Goal: Ask a question

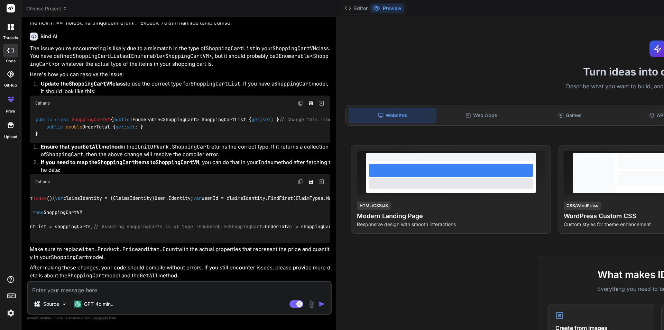
scroll to position [0, 159]
drag, startPoint x: 45, startPoint y: 158, endPoint x: 233, endPoint y: 156, distance: 187.6
click at [233, 156] on div "Bind AI Web Search Created with Pixso. Code Generator You hello Bind AI Hello! …" at bounding box center [179, 173] width 316 height 312
copy code "var shoppingCarts = _unitOfWork.ShoppingCart.GetAll(u => u.ApplicationUserId ==…"
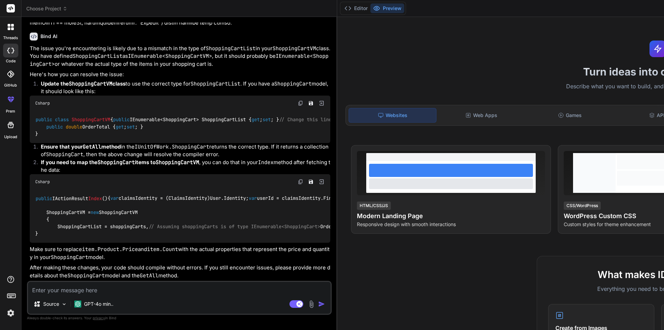
drag, startPoint x: 42, startPoint y: 172, endPoint x: 54, endPoint y: 200, distance: 30.4
click at [54, 200] on div "public IActionResult Index () { var claimsIdentity = (ClaimsIdentity)User.Ident…" at bounding box center [180, 215] width 301 height 53
copy code "ShoppingCartVM = new ShoppingCartVM { ShoppingCartList = shoppingCarts, // Assu…"
click at [58, 194] on code "public IActionResult Index () { var claimsIdentity = (ClaimsIdentity)User.Ident…" at bounding box center [399, 215] width 728 height 43
drag, startPoint x: 58, startPoint y: 185, endPoint x: 155, endPoint y: 184, distance: 96.9
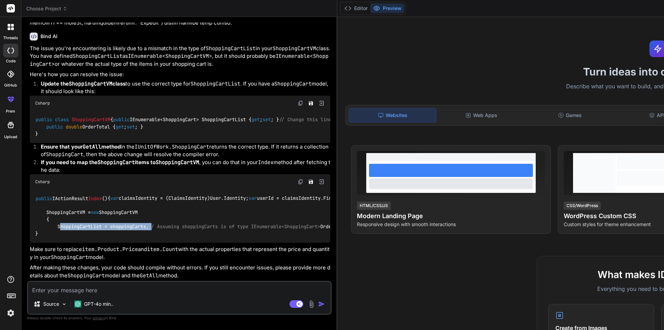
click at [155, 194] on code "public IActionResult Index () { var claimsIdentity = (ClaimsIdentity)User.Ident…" at bounding box center [399, 215] width 728 height 43
copy code "ShoppingCartList = shoppingCarts, /"
click at [125, 289] on textarea at bounding box center [179, 288] width 303 height 12
type textarea "n"
type textarea "x"
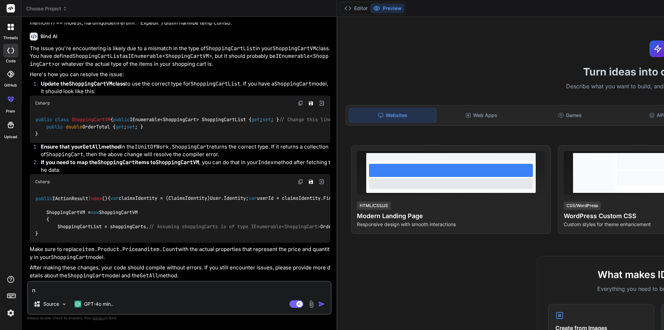
type textarea "no"
type textarea "x"
type textarea "now"
type textarea "x"
type textarea "now"
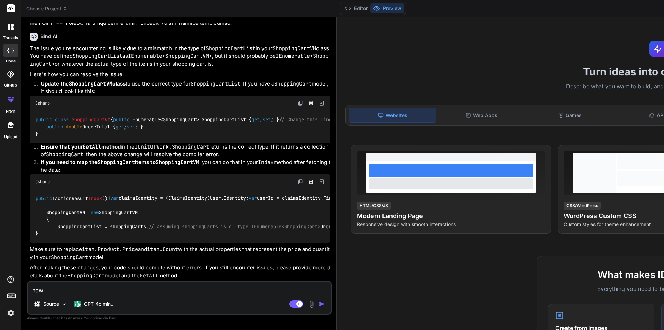
type textarea "x"
type textarea "now i"
type textarea "x"
type textarea "now i"
type textarea "x"
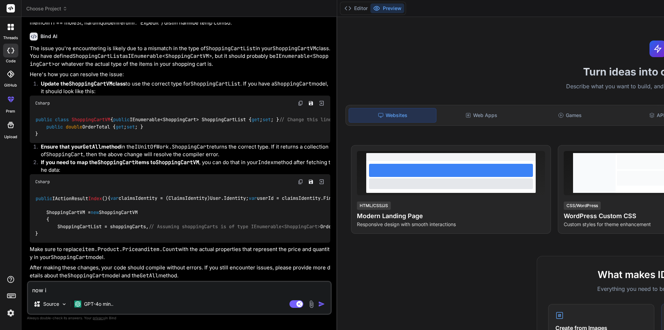
type textarea "now i a"
type textarea "x"
type textarea "now i am"
type textarea "x"
type textarea "now i am"
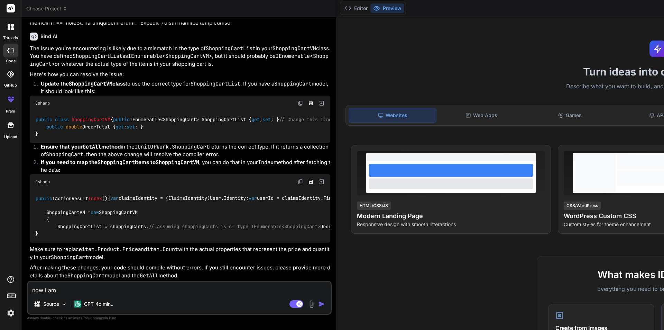
type textarea "x"
type textarea "now i am g"
type textarea "x"
type textarea "now i am ge"
type textarea "x"
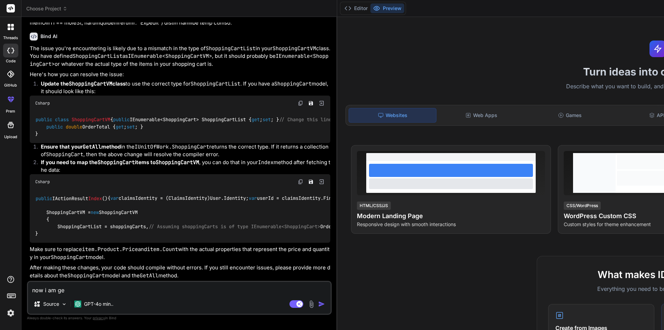
type textarea "now i am get"
type textarea "x"
type textarea "now i am gett"
type textarea "x"
type textarea "now i am getti"
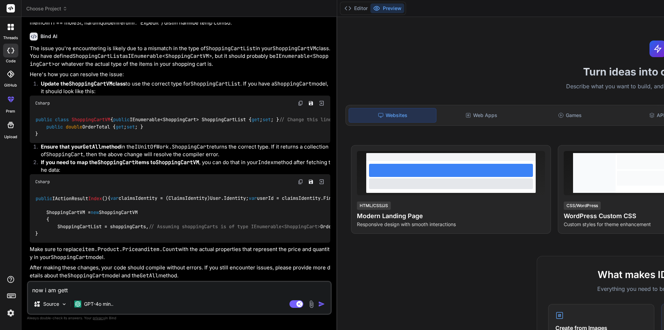
type textarea "x"
type textarea "now i am gettin"
type textarea "x"
type textarea "now i am getting"
type textarea "x"
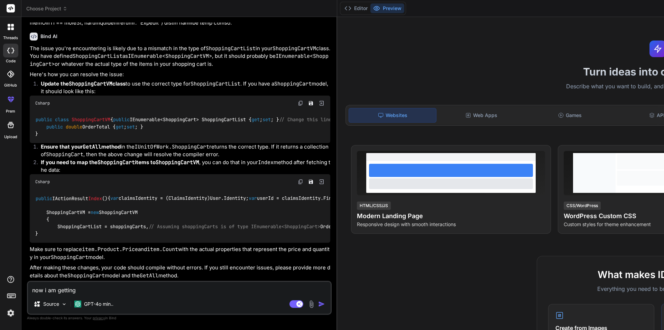
type textarea "now i am getting"
type textarea "x"
type textarea "now i am getting e"
type textarea "x"
type textarea "now i am getting er"
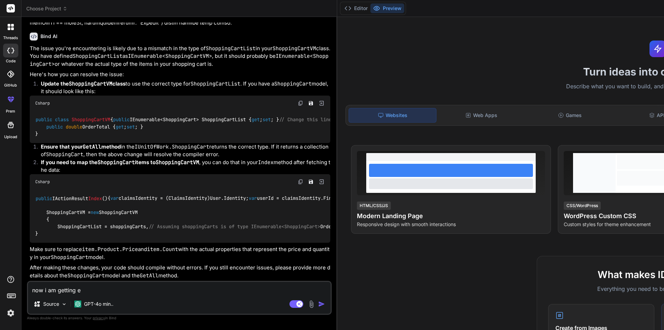
type textarea "x"
type textarea "now i am getting err"
type textarea "x"
type textarea "now i am getting erro"
type textarea "x"
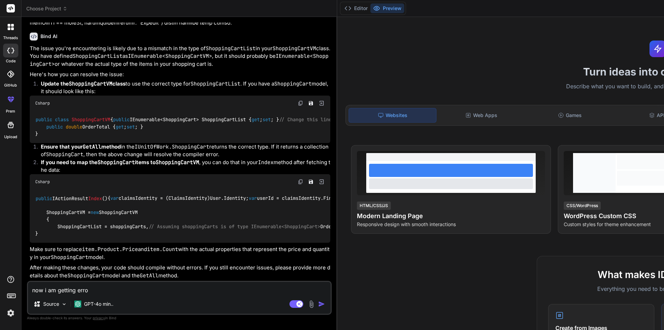
type textarea "now i am getting error"
type textarea "x"
type textarea "now i am getting error"
type textarea "x"
type textarea "now i am getting error a"
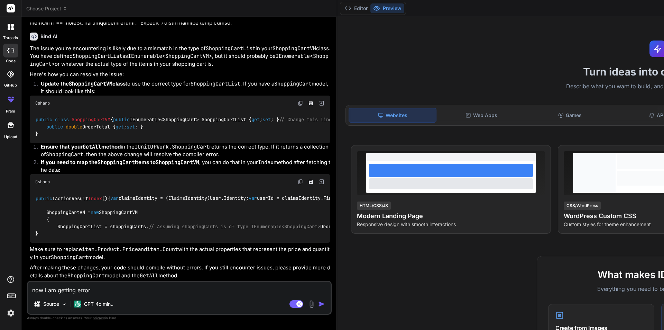
type textarea "x"
type textarea "now i am getting error at"
type textarea "x"
type textarea "now i am getting error at"
type textarea "x"
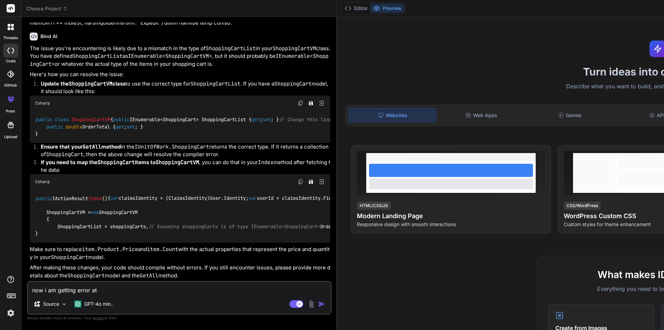
type textarea "now i am getting error at t"
type textarea "x"
type textarea "now i am getting error at th"
type textarea "x"
type textarea "now i am getting error at thi"
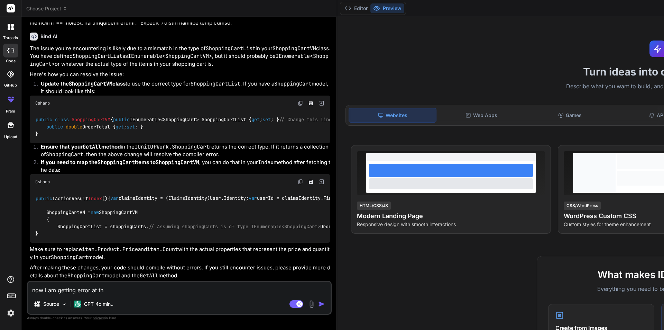
type textarea "x"
type textarea "now i am getting error at this"
type textarea "x"
type textarea "now i am getting error at this"
type textarea "x"
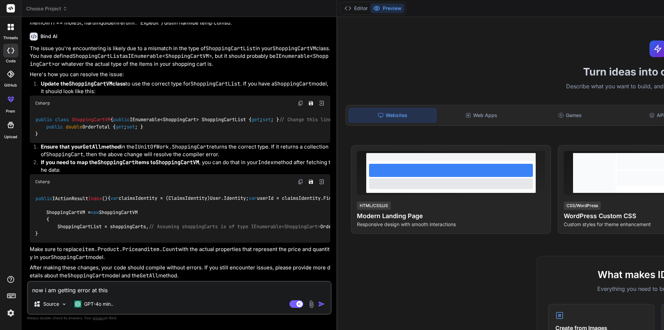
type textarea "now i am getting error at this l"
type textarea "x"
type textarea "now i am getting error at this li"
type textarea "x"
type textarea "now i am getting error at this lin"
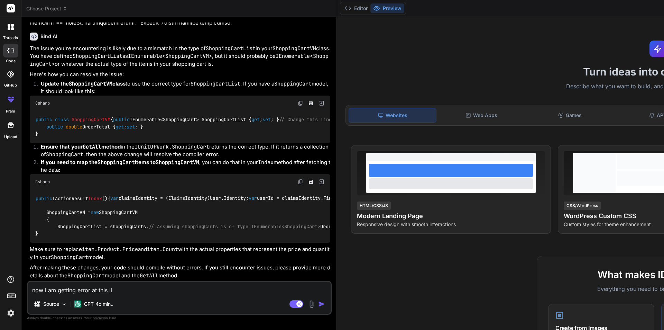
type textarea "x"
type textarea "now i am getting error at this line"
type textarea "x"
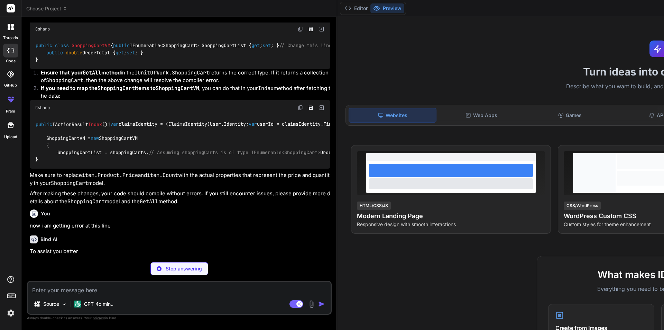
scroll to position [353, 0]
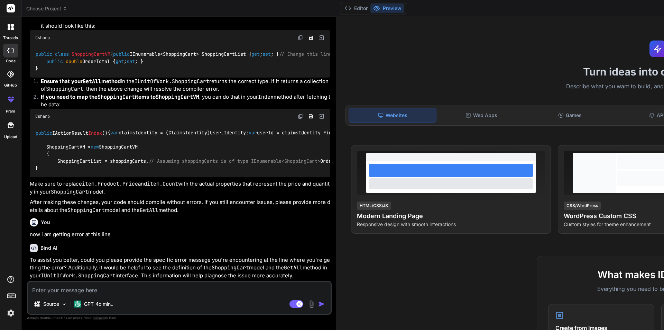
type textarea "x"
click at [144, 289] on textarea at bounding box center [179, 288] width 303 height 12
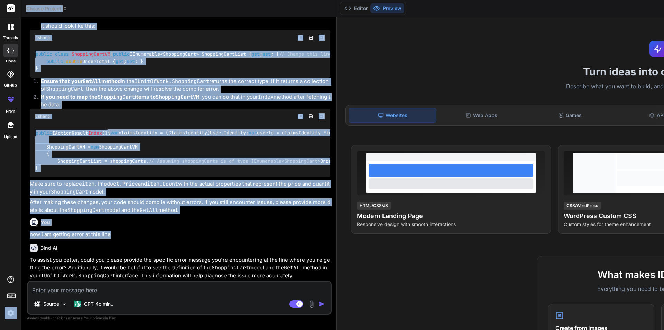
drag, startPoint x: 113, startPoint y: 219, endPoint x: 21, endPoint y: 218, distance: 91.7
click at [21, 218] on div "threads code GitHub prem Upload Choose Project Created with Pixso. Bind AI Web …" at bounding box center [332, 165] width 664 height 330
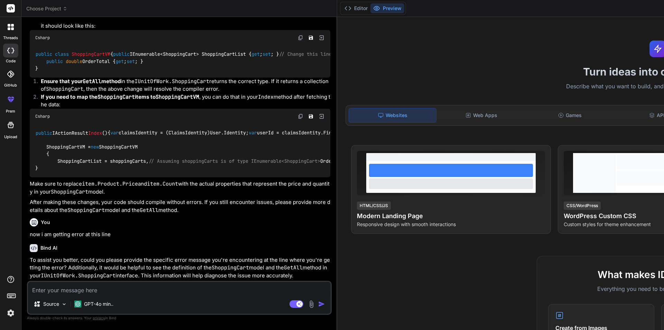
drag, startPoint x: 139, startPoint y: 240, endPoint x: 127, endPoint y: 225, distance: 19.9
click at [140, 256] on p "To assist you better, could you please provide the specific error message you'r…" at bounding box center [180, 268] width 301 height 24
drag, startPoint x: 116, startPoint y: 219, endPoint x: 24, endPoint y: 218, distance: 91.4
click at [24, 218] on div "Bind AI Web Search Created with Pixso. Code Generator You hello Bind AI Hello! …" at bounding box center [179, 173] width 316 height 312
copy p "now i am getting error at this line"
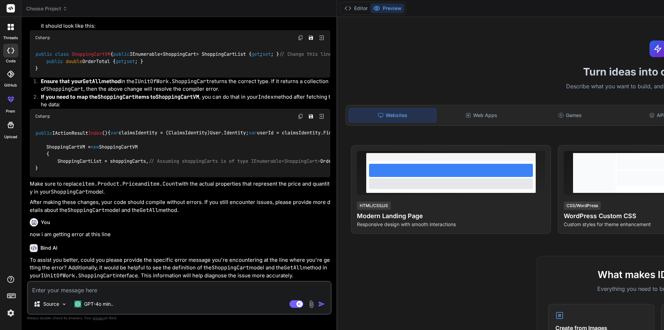
click at [58, 288] on textarea at bounding box center [179, 288] width 303 height 12
paste textarea "now i am getting error at this line"
type textarea "now i am getting error at this line"
type textarea "x"
type textarea "now i am getting error at this line-"
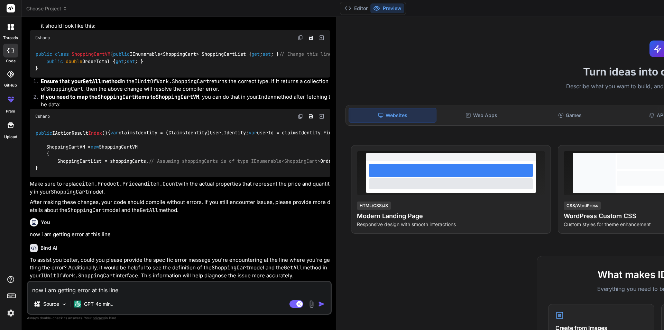
type textarea "x"
paste textarea "ShoppingCartList = shoppingCarts,"
type textarea "now i am getting error at this line- ShoppingCartList = shoppingCarts,"
type textarea "x"
type textarea "now i am getting error at this line- ShoppingCartList = shoppingCarts,"
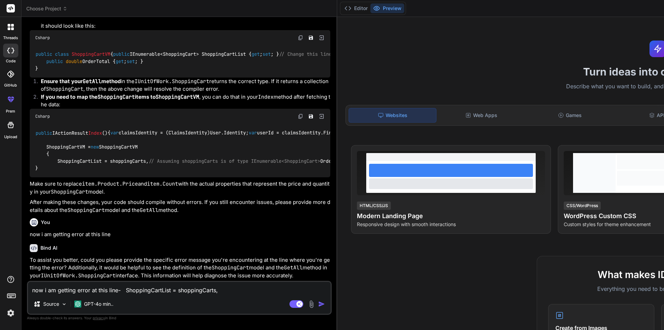
click at [288, 300] on div "Agent Mode. When this toggle is activated, AI automatically makes decisions, re…" at bounding box center [308, 304] width 40 height 8
click at [318, 304] on img "button" at bounding box center [321, 303] width 7 height 7
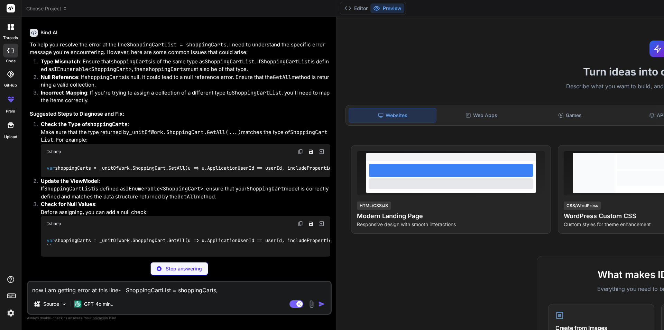
scroll to position [483, 0]
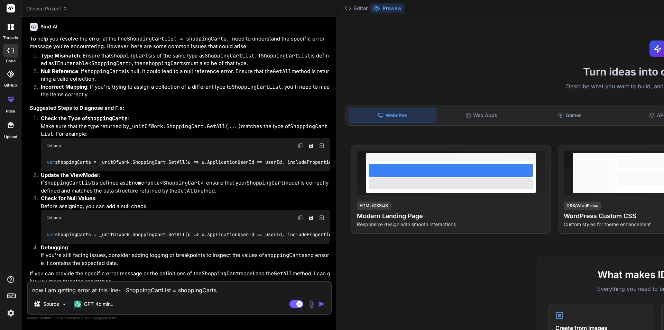
type textarea "x"
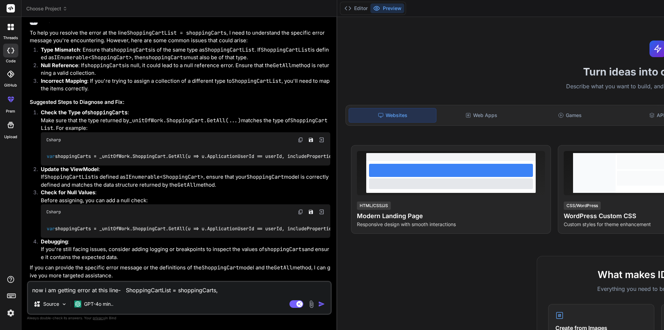
scroll to position [681, 0]
click at [114, 287] on textarea "now i am getting error at this line- ShoppingCartList = shoppingCarts," at bounding box center [179, 288] width 303 height 12
type textarea "c"
type textarea "x"
type textarea "ca"
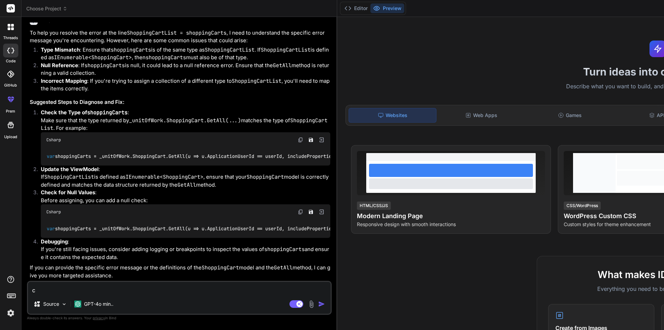
type textarea "x"
type textarea "can"
type textarea "x"
type textarea "can"
type textarea "x"
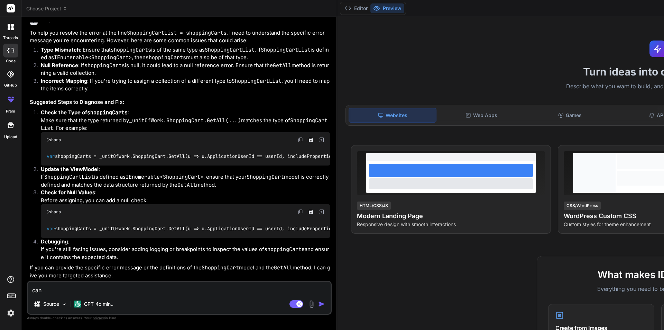
type textarea "can n"
type textarea "x"
type textarea "can no"
type textarea "x"
type textarea "can not"
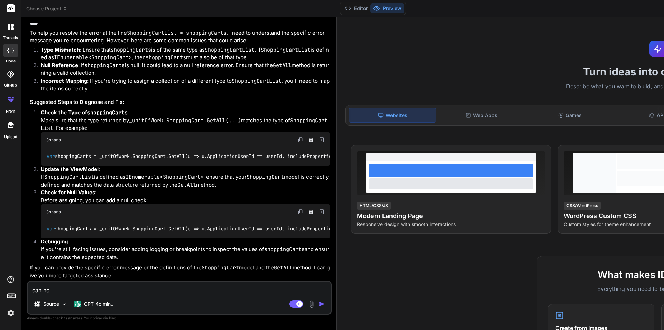
type textarea "x"
type textarea "can not"
type textarea "x"
type textarea "can not i"
type textarea "x"
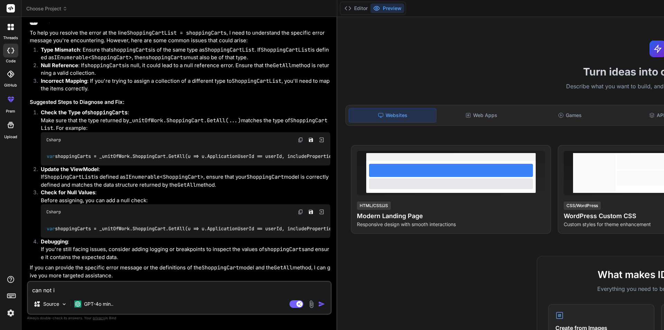
type textarea "can not im"
type textarea "x"
type textarea "can not imp"
type textarea "x"
type textarea "can not impl"
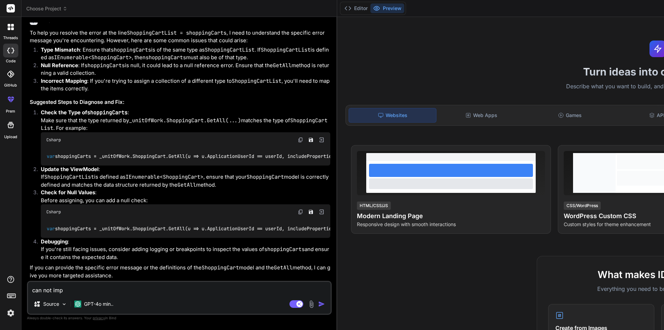
type textarea "x"
type textarea "can not impli"
type textarea "x"
type textarea "can not implic"
type textarea "x"
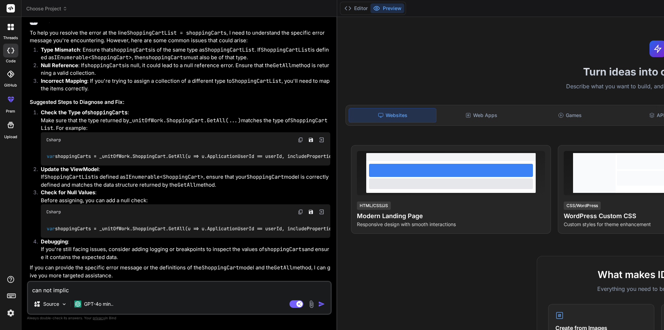
type textarea "can not implici"
type textarea "x"
type textarea "can not implicit"
type textarea "x"
type textarea "can not implicitl"
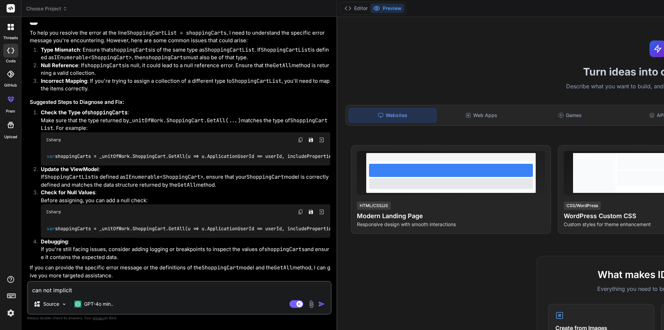
type textarea "x"
type textarea "can not implicitly"
type textarea "x"
type textarea "can not implicitly"
type textarea "x"
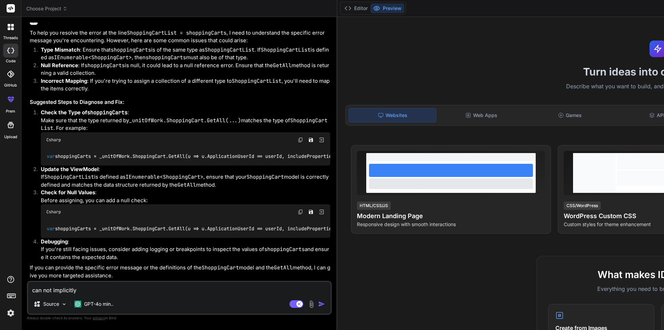
type textarea "can not implicitly c"
type textarea "x"
type textarea "can not implicitly co"
type textarea "x"
type textarea "can not implicitly con"
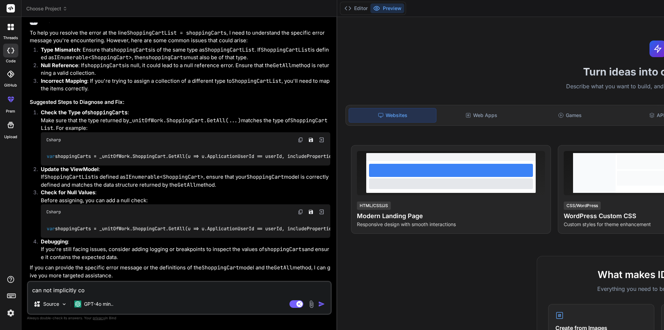
type textarea "x"
type textarea "can not implicitly conv"
type textarea "x"
type textarea "can not implicitly conve"
type textarea "x"
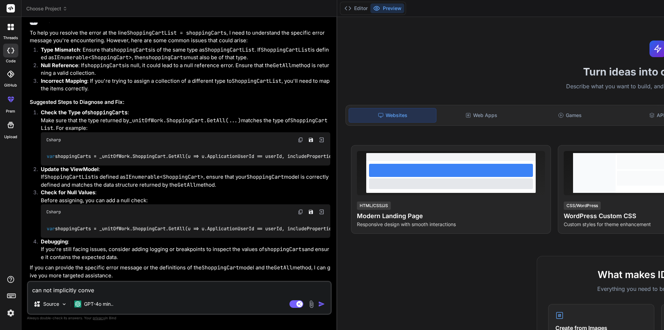
type textarea "can not implicitly conver"
type textarea "x"
type textarea "can not implicitly convert"
type textarea "x"
type textarea "can not implicitly convert"
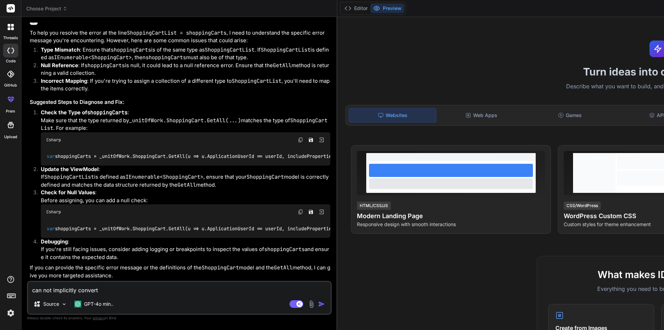
type textarea "x"
type textarea "can not implicitly convert a"
type textarea "x"
type textarea "can not implicitly convert an"
type textarea "x"
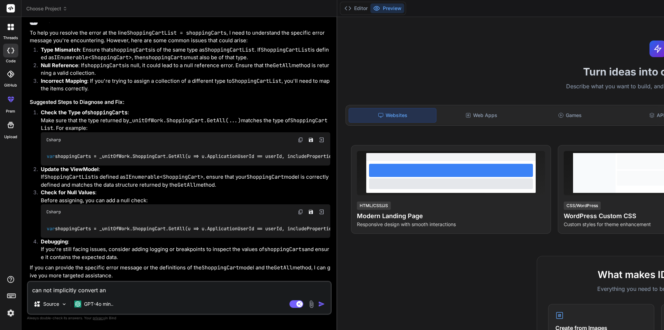
type textarea "can not implicitly convert an"
type textarea "x"
type textarea "can not implicitly convert an e"
type textarea "x"
type textarea "can not implicitly convert an ex"
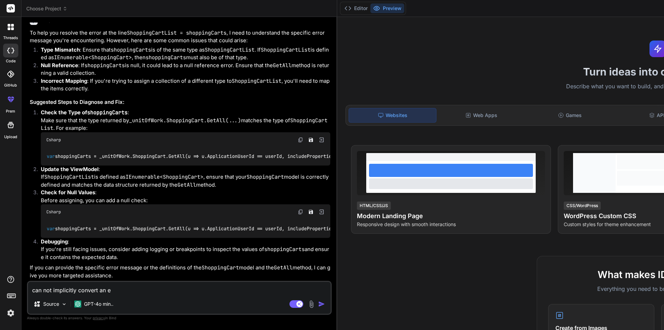
type textarea "x"
type textarea "can not implicitly convert an exp"
type textarea "x"
type textarea "can not implicitly convert an expl"
type textarea "x"
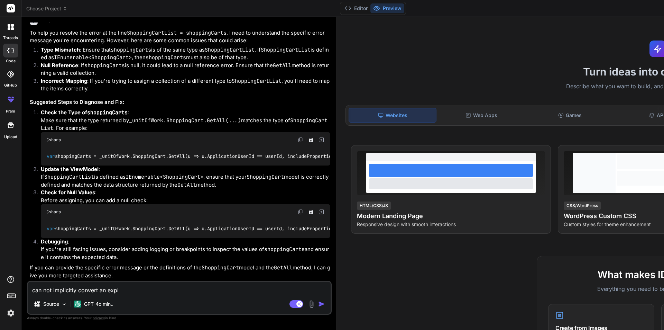
type textarea "can not implicitly convert an expli"
type textarea "x"
type textarea "can not implicitly convert an explic"
type textarea "x"
type textarea "can not implicitly convert an explici"
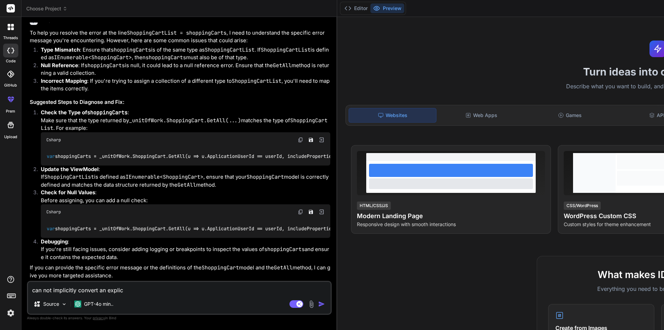
type textarea "x"
type textarea "can not implicitly convert an explicit"
type textarea "x"
type textarea "can not implicitly convert an explicit"
type textarea "x"
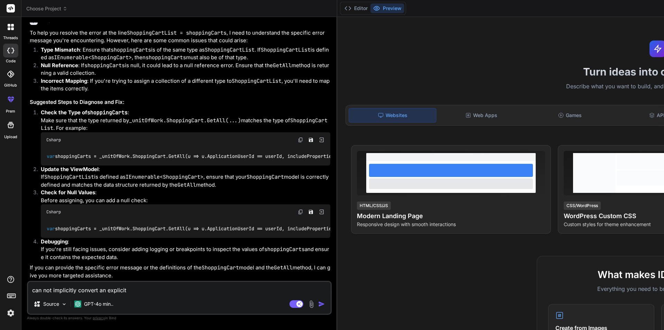
type textarea "can not implicitly convert an explicit c"
type textarea "x"
type textarea "can not implicitly convert an explicit co"
type textarea "x"
type textarea "can not implicitly convert an explicit con"
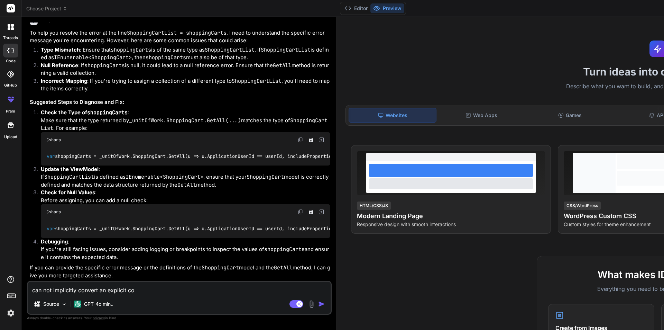
type textarea "x"
type textarea "can not implicitly convert an explicit conv"
type textarea "x"
type textarea "can not implicitly convert an explicit conve"
type textarea "x"
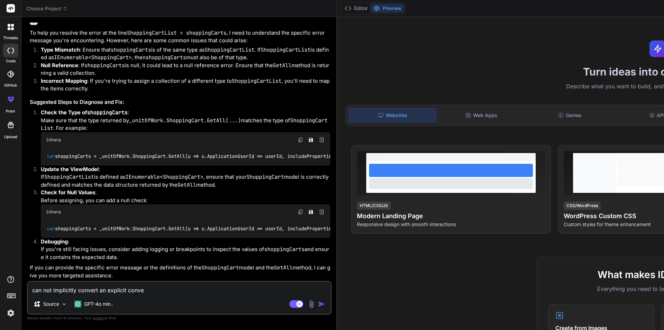
type textarea "can not implicitly convert an explicit conver"
type textarea "x"
type textarea "can not implicitly convert an explicit convers"
type textarea "x"
type textarea "can not implicitly convert an explicit conversi"
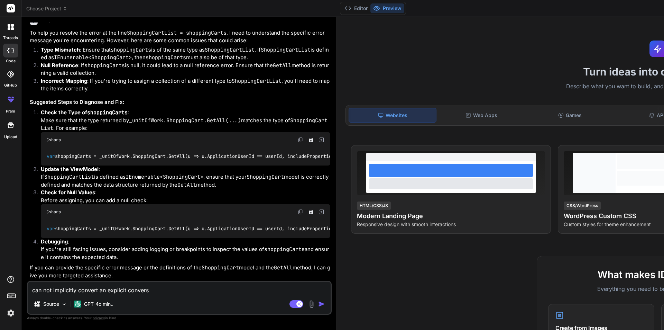
type textarea "x"
type textarea "can not implicitly convert an explicit conversin"
type textarea "x"
type textarea "can not implicitly convert an explicit conversin"
type textarea "x"
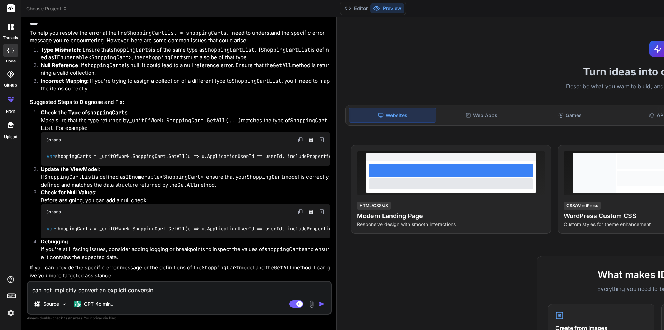
type textarea "can not implicitly convert an explicit conversin e"
type textarea "x"
type textarea "can not implicitly convert an explicit conversin ex"
type textarea "x"
type textarea "can not implicitly convert an explicit conversin exi"
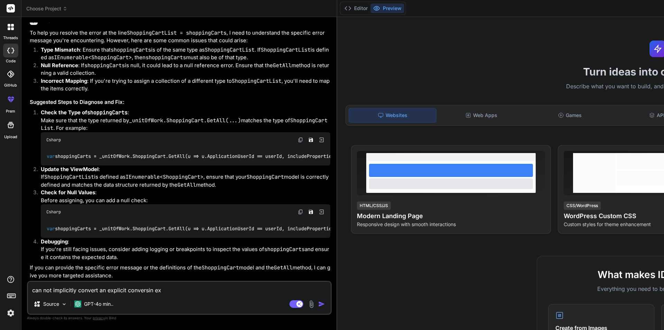
type textarea "x"
type textarea "can not implicitly convert an explicit conversin exis"
type textarea "x"
type textarea "can not implicitly convert an explicit conversin exist"
type textarea "x"
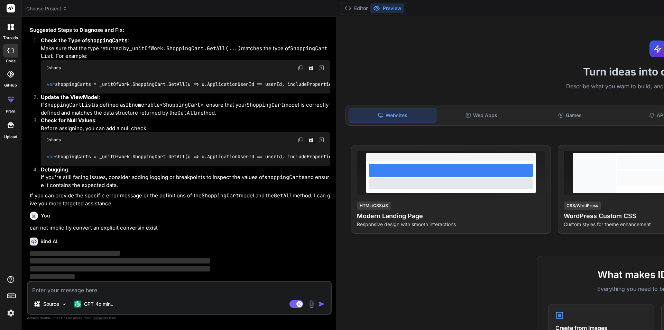
scroll to position [752, 0]
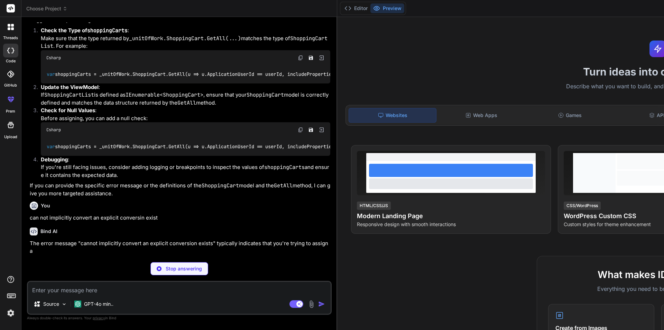
click at [72, 288] on textarea at bounding box center [179, 288] width 303 height 12
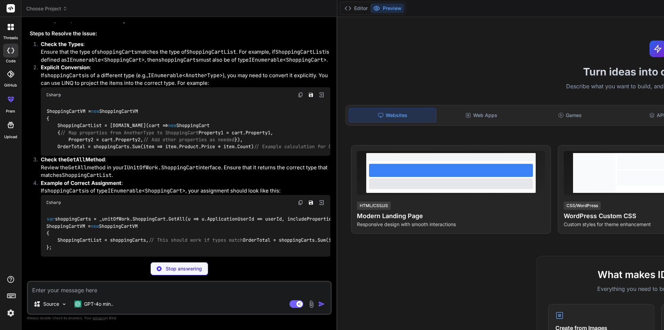
scroll to position [1092, 0]
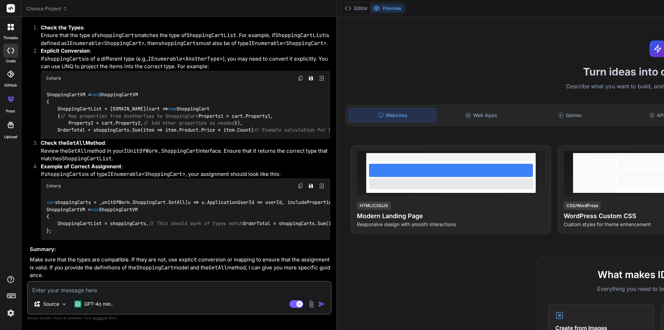
type textarea "x"
drag, startPoint x: 58, startPoint y: 218, endPoint x: 44, endPoint y: 181, distance: 40.1
click at [44, 193] on div "var shoppingCarts = _unitOfWork.ShoppingCart.GetAll(u => u.ApplicationUserId ==…" at bounding box center [186, 216] width 290 height 46
copy code "var shoppingCarts = _unitOfWork.ShoppingCart.GetAll(u => u.ApplicationUserId ==…"
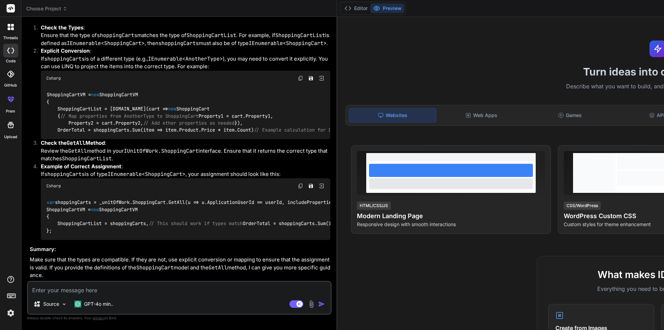
click at [97, 197] on div "var shoppingCarts = _unitOfWork.ShoppingCart.GetAll(u => u.ApplicationUserId ==…" at bounding box center [186, 216] width 290 height 46
drag, startPoint x: 152, startPoint y: 203, endPoint x: 57, endPoint y: 193, distance: 94.6
click at [51, 200] on div "var shoppingCarts = _unitOfWork.ShoppingCart.GetAll(u => u.ApplicationUserId ==…" at bounding box center [186, 216] width 290 height 46
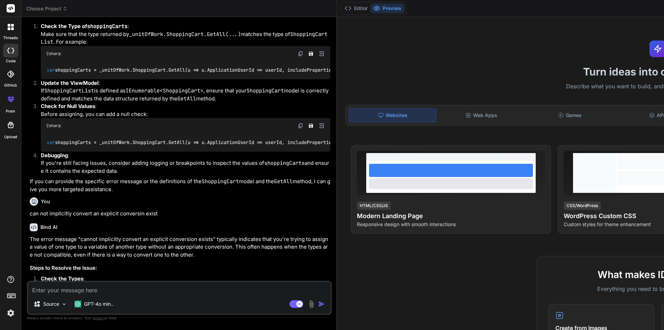
scroll to position [563, 0]
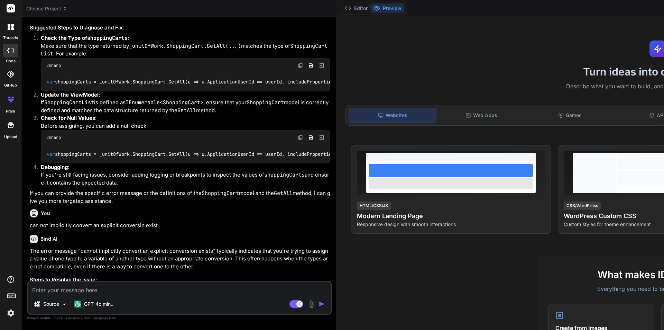
drag, startPoint x: 205, startPoint y: 92, endPoint x: 26, endPoint y: 87, distance: 179.7
click at [26, 87] on div "Bind AI Web Search Created with Pixso. Code Generator You hello Bind AI Hello! …" at bounding box center [179, 173] width 316 height 312
copy p "now i am getting error at this line- ShoppingCartList = shoppingCarts,"
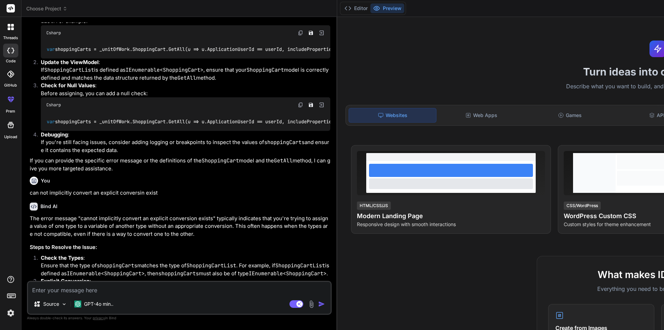
scroll to position [701, 0]
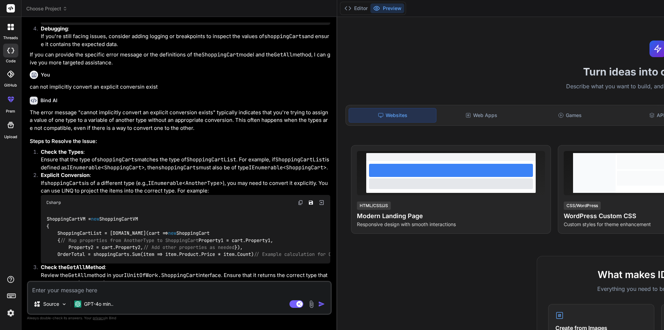
click at [79, 288] on textarea at bounding box center [179, 288] width 303 height 12
paste textarea "now i am getting error at this line- ShoppingCartList = shoppingCarts,"
type textarea "now i am getting error at this line- ShoppingCartList = shoppingCarts,"
type textarea "x"
click at [37, 292] on textarea "now i am getting error at this line- ShoppingCartList = shoppingCarts," at bounding box center [179, 288] width 303 height 12
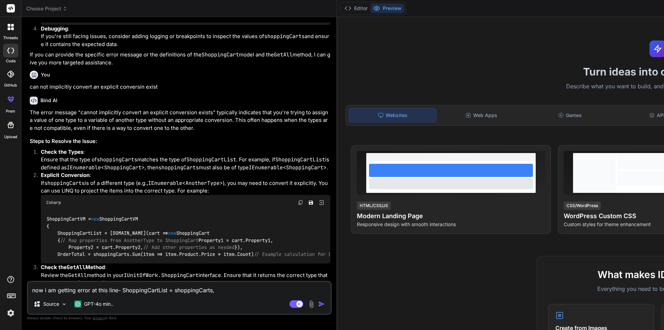
click at [37, 292] on textarea "now i am getting error at this line- ShoppingCartList = shoppingCarts," at bounding box center [179, 288] width 303 height 12
drag, startPoint x: 43, startPoint y: 290, endPoint x: 110, endPoint y: 283, distance: 67.5
click at [44, 290] on textarea "now i am getting error at this line- ShoppingCartList = shoppingCarts," at bounding box center [179, 288] width 303 height 12
type textarea "no i am getting error at this line- ShoppingCartList = shoppingCarts,"
type textarea "x"
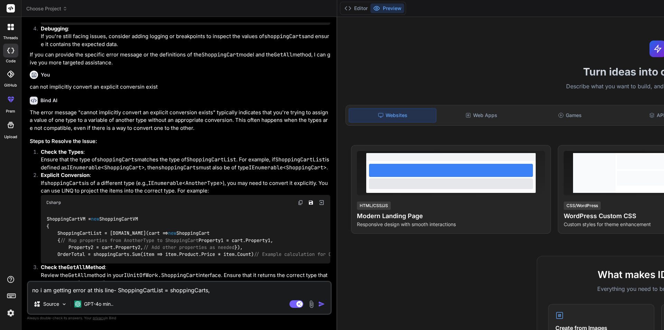
type textarea "n i am getting error at this line- ShoppingCartList = shoppingCarts,"
type textarea "x"
type textarea "i am getting error at this line- ShoppingCartList = shoppingCarts,"
type textarea "x"
type textarea "s i am getting error at this line- ShoppingCartList = shoppingCarts,"
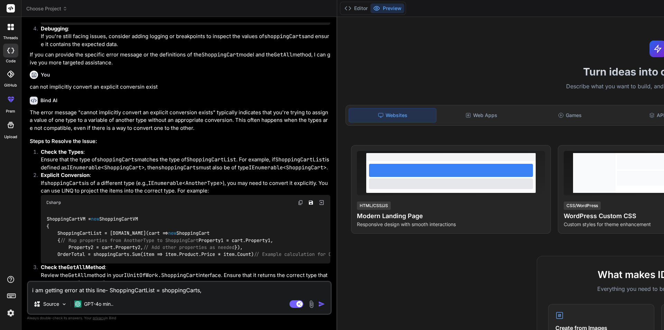
type textarea "x"
click at [214, 292] on textarea "still i am getting error at this line- ShoppingCartList = shoppingCarts," at bounding box center [179, 288] width 303 height 12
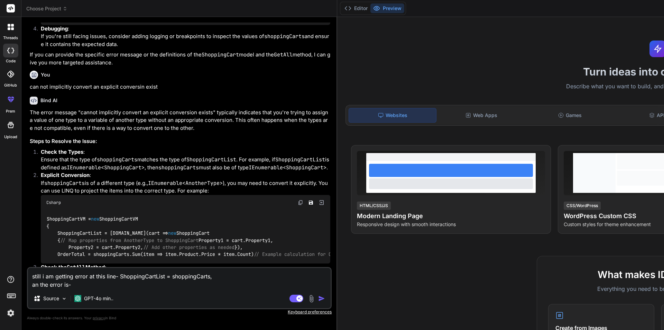
scroll to position [840, 0]
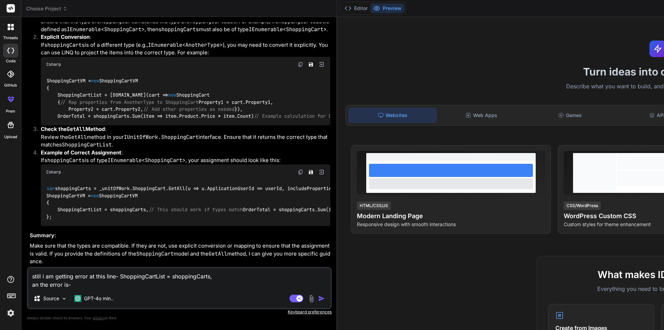
drag, startPoint x: 162, startPoint y: 142, endPoint x: 27, endPoint y: 142, distance: 135.3
click at [27, 142] on div "You hello Bind AI Hello! How can I assist you [DATE]? You Bind AI The issue you…" at bounding box center [179, 175] width 305 height 307
copy p "can not implicitly convert an explicit conversin exist"
click at [79, 283] on textarea "still i am getting error at this line- ShoppingCartList = shoppingCarts, an the…" at bounding box center [179, 278] width 303 height 21
paste textarea "can not implicitly convert an explicit conversin exist"
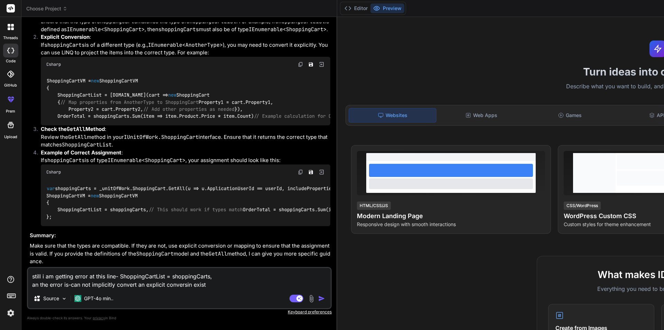
click at [318, 299] on img "button" at bounding box center [321, 298] width 7 height 7
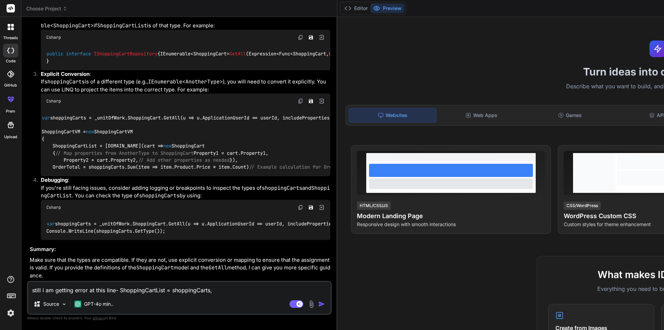
scroll to position [1354, 0]
